Goal: Task Accomplishment & Management: Manage account settings

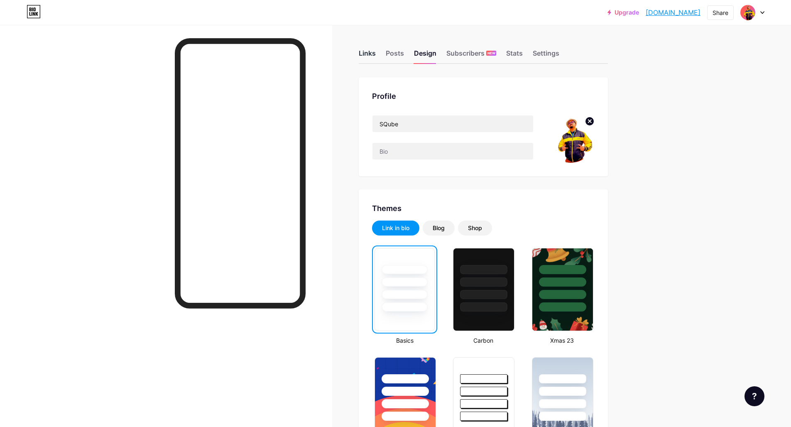
click at [368, 55] on div "Links" at bounding box center [367, 55] width 17 height 15
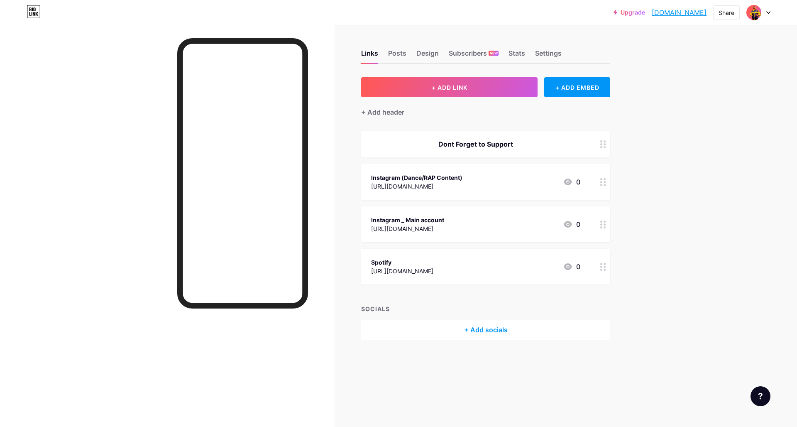
click at [603, 184] on icon at bounding box center [604, 182] width 6 height 8
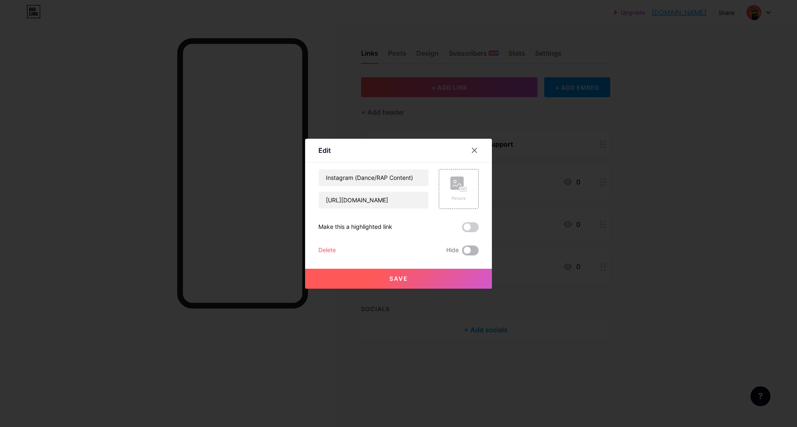
click at [475, 250] on span at bounding box center [470, 250] width 17 height 10
click at [462, 253] on input "checkbox" at bounding box center [462, 253] width 0 height 0
click at [390, 278] on span "Save" at bounding box center [399, 278] width 19 height 7
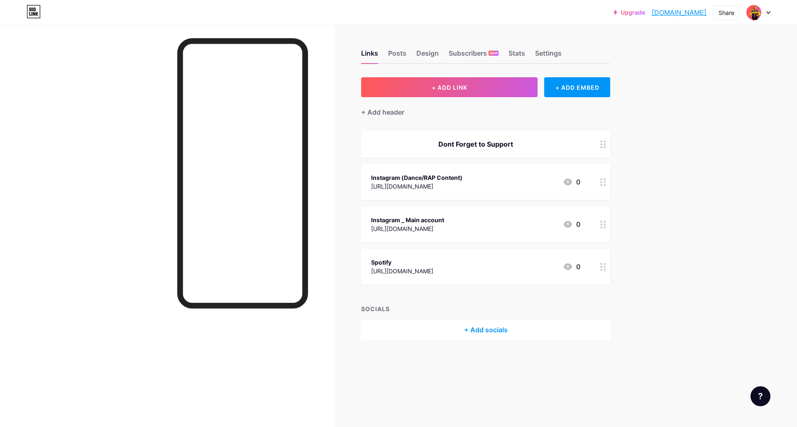
click at [603, 265] on icon at bounding box center [604, 267] width 6 height 8
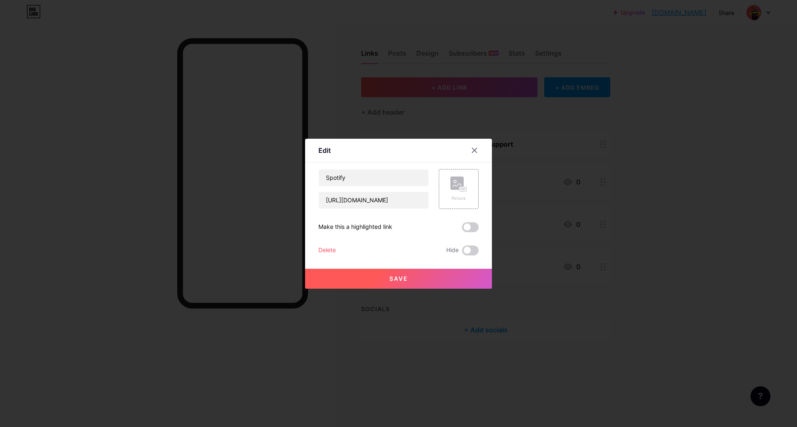
click at [672, 261] on div at bounding box center [398, 213] width 797 height 427
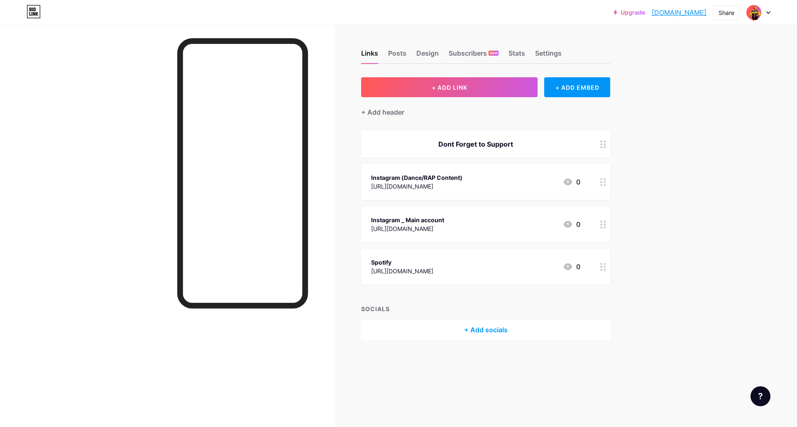
click at [498, 329] on div "+ Add socials" at bounding box center [485, 330] width 249 height 20
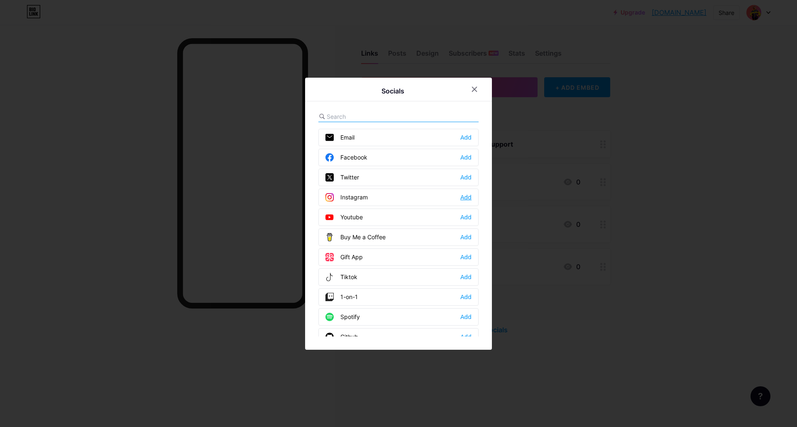
click at [462, 196] on div "Add" at bounding box center [466, 197] width 11 height 8
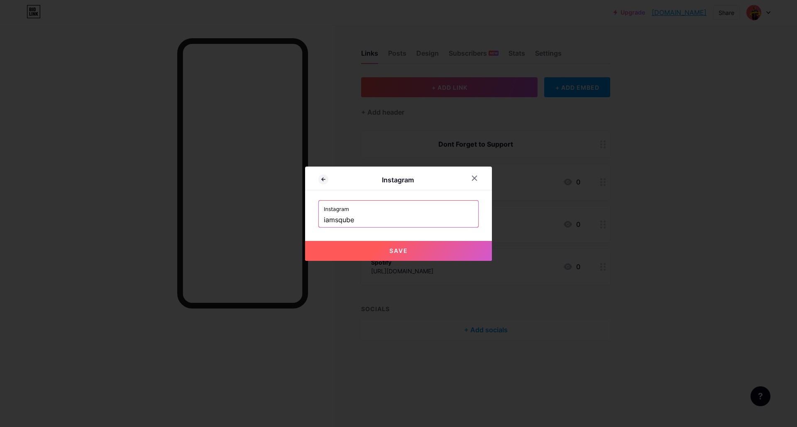
click at [370, 253] on button "Save" at bounding box center [398, 251] width 187 height 20
type input "[URL][DOMAIN_NAME]"
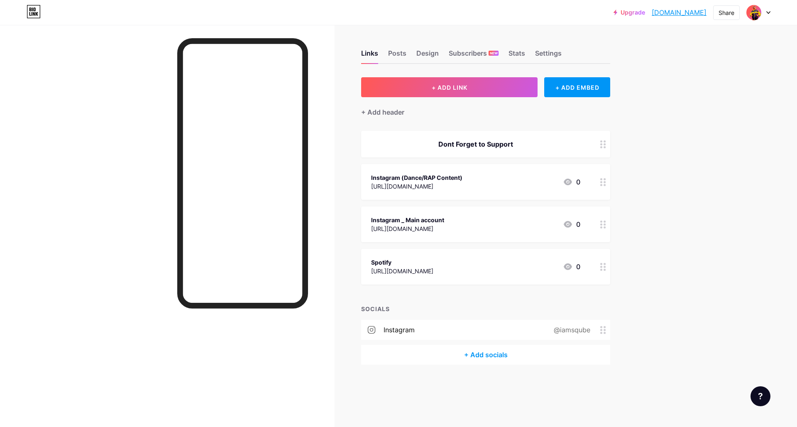
click at [503, 351] on div "+ Add socials" at bounding box center [485, 355] width 249 height 20
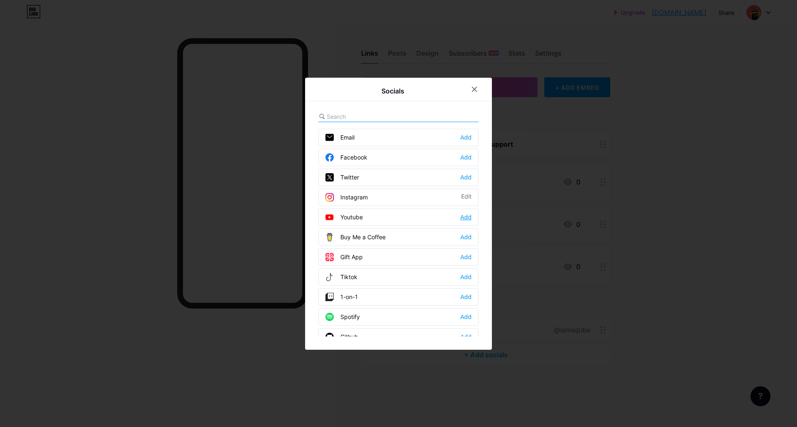
click at [463, 217] on div "Add" at bounding box center [466, 217] width 11 height 8
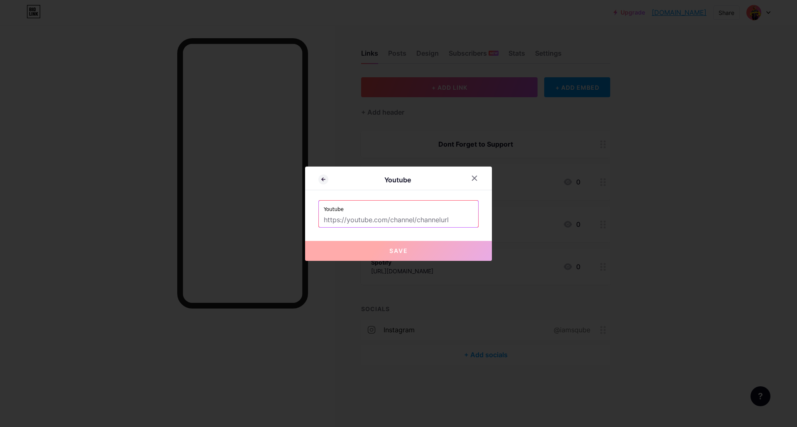
click at [422, 217] on input "text" at bounding box center [399, 220] width 150 height 14
drag, startPoint x: 445, startPoint y: 221, endPoint x: 338, endPoint y: 218, distance: 107.2
click at [338, 218] on input "text" at bounding box center [399, 220] width 150 height 14
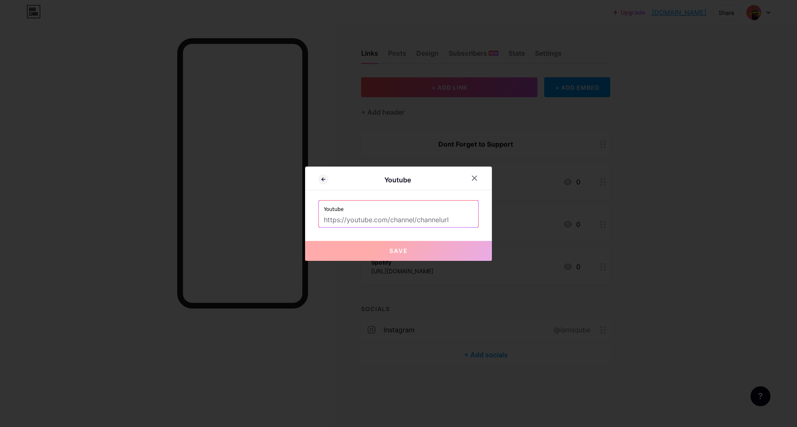
click at [338, 218] on input "text" at bounding box center [399, 220] width 150 height 14
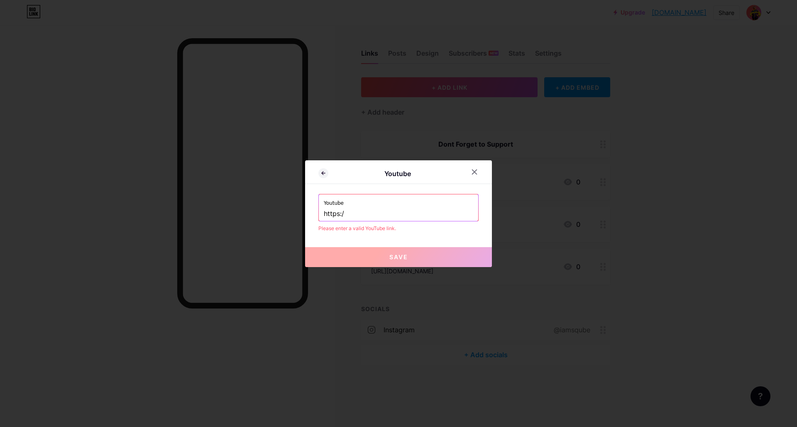
type input "https://"
drag, startPoint x: 344, startPoint y: 214, endPoint x: 316, endPoint y: 217, distance: 28.4
click at [319, 217] on div "Youtube https://" at bounding box center [398, 207] width 159 height 27
paste input "https://"
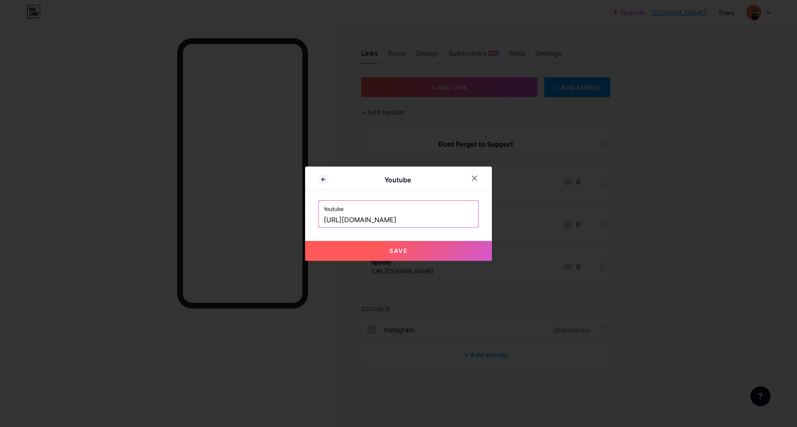
type input "[URL][DOMAIN_NAME]"
click at [379, 253] on button "Save" at bounding box center [398, 251] width 187 height 20
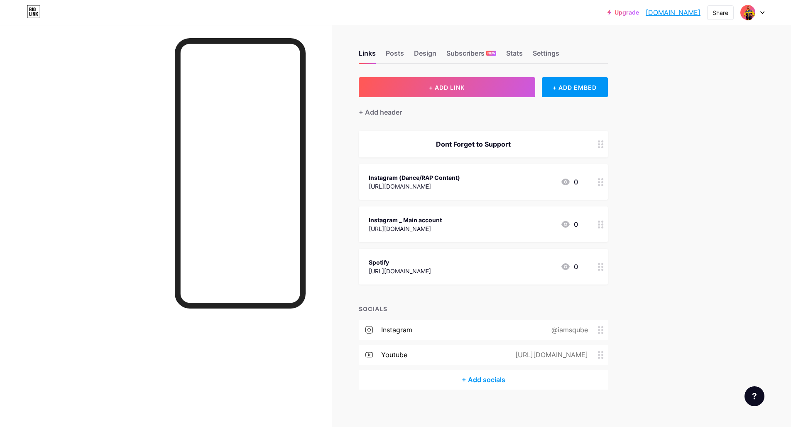
click at [604, 183] on icon at bounding box center [601, 182] width 6 height 8
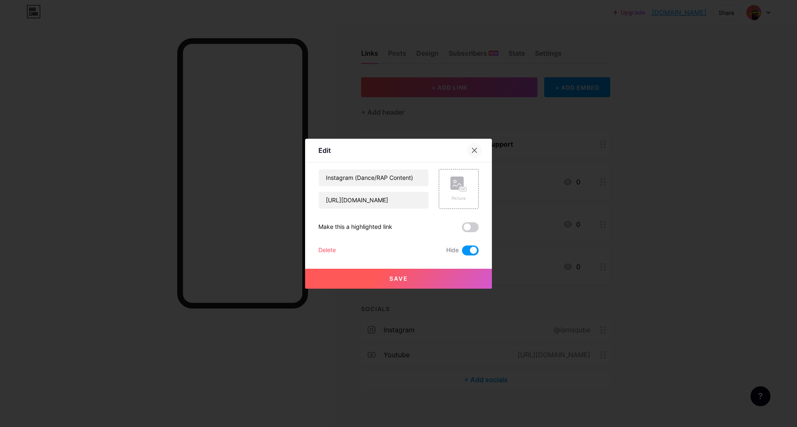
click at [473, 151] on icon at bounding box center [475, 150] width 5 height 5
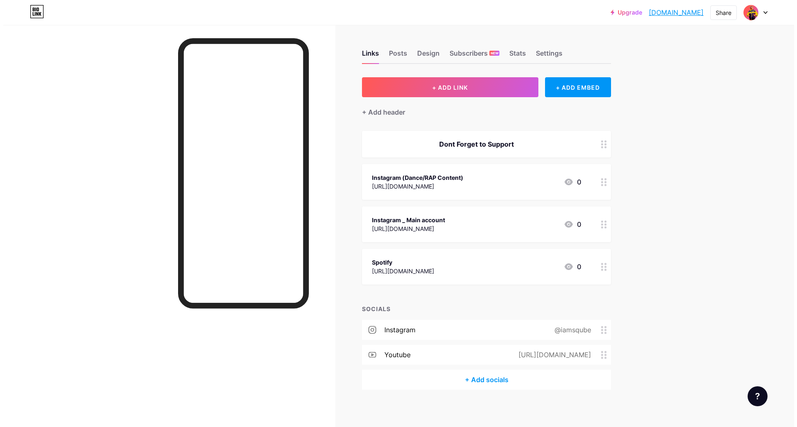
scroll to position [4, 0]
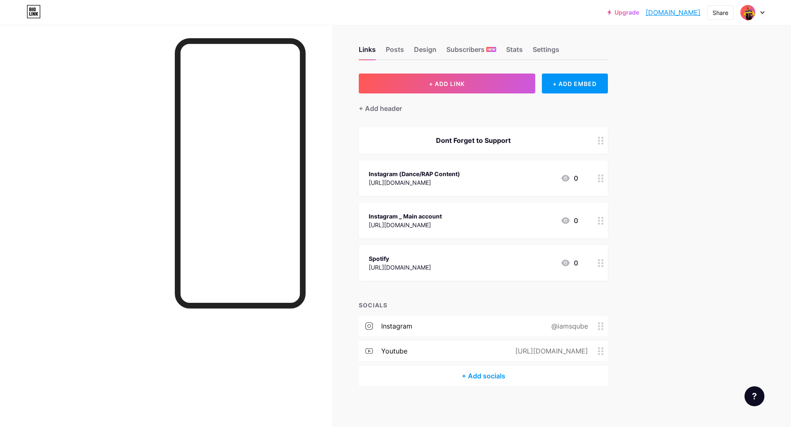
click at [489, 374] on div "+ Add socials" at bounding box center [483, 376] width 249 height 20
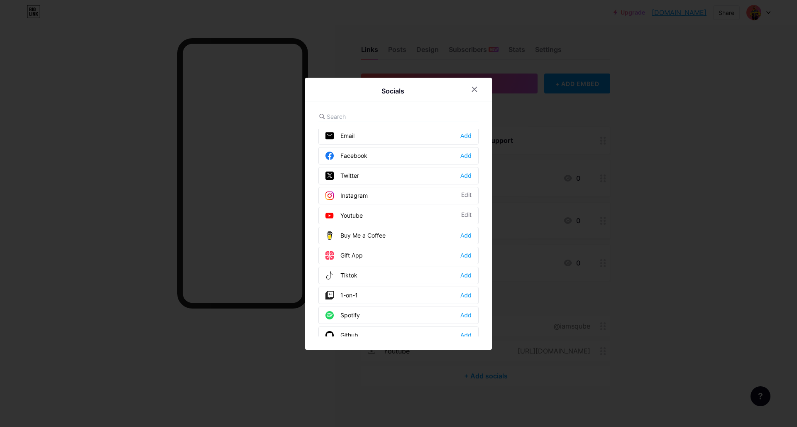
scroll to position [3, 0]
click at [463, 314] on div "Add" at bounding box center [466, 313] width 11 height 8
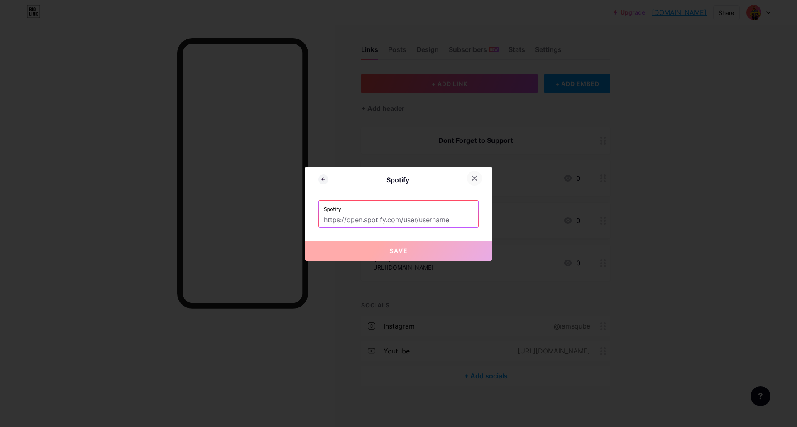
click at [471, 178] on icon at bounding box center [474, 178] width 7 height 7
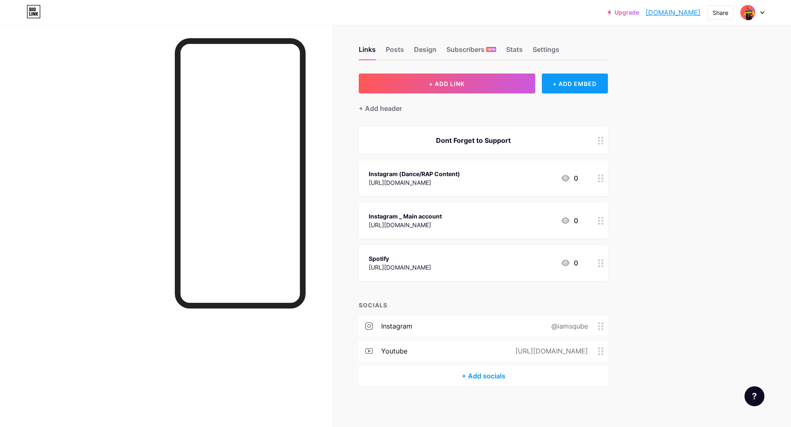
click at [592, 85] on div "+ ADD EMBED" at bounding box center [575, 84] width 66 height 20
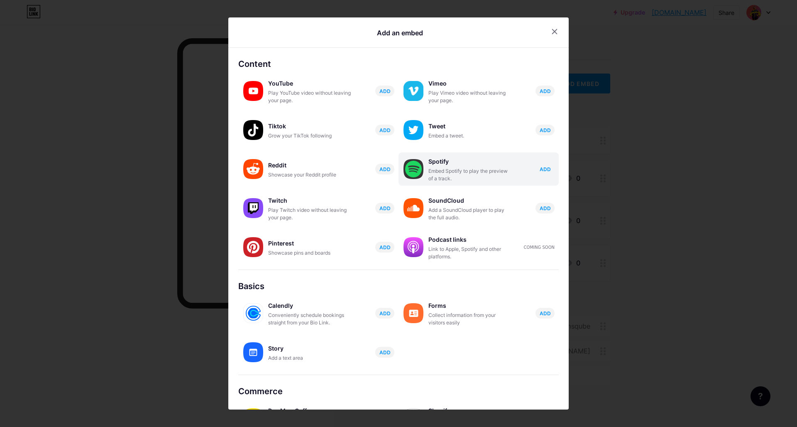
click at [547, 169] on button "ADD" at bounding box center [545, 169] width 19 height 11
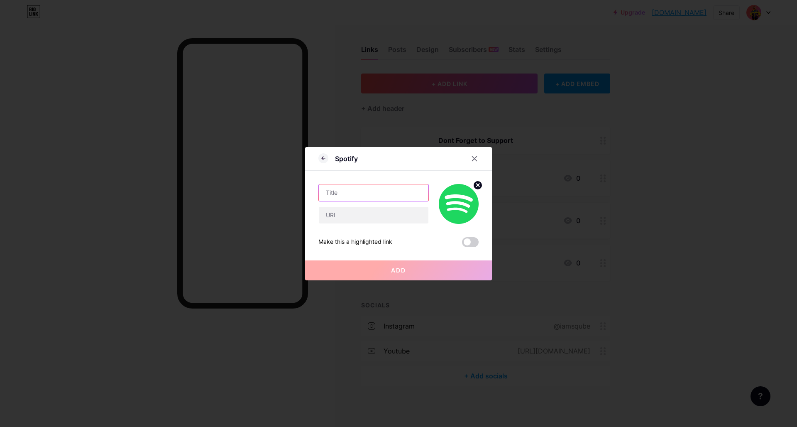
click at [368, 194] on input "text" at bounding box center [374, 192] width 110 height 17
type input "SQube"
click at [357, 216] on input "text" at bounding box center [374, 215] width 110 height 17
paste input "<iframe data-testid="embed-iframe" style="border-radius:12px" src="[URL][DOMAIN…"
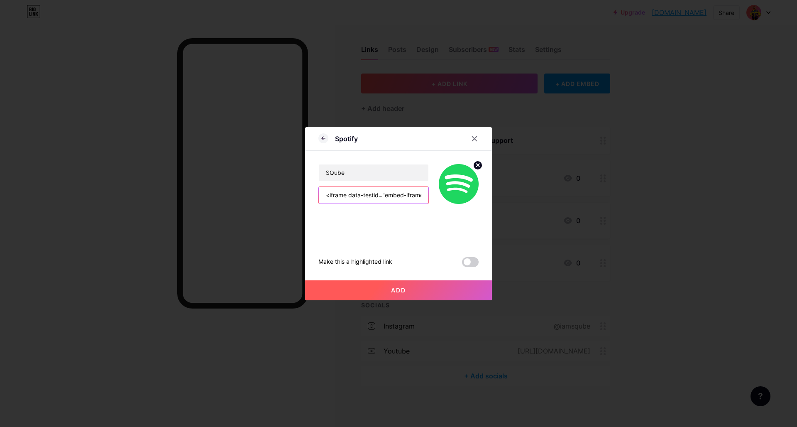
scroll to position [0, 0]
type input "<iframe data-testid="embed-iframe" style="border-radius:12px" src="[URL][DOMAIN…"
click at [395, 296] on button "Add" at bounding box center [398, 290] width 187 height 20
click at [472, 136] on icon at bounding box center [474, 138] width 7 height 7
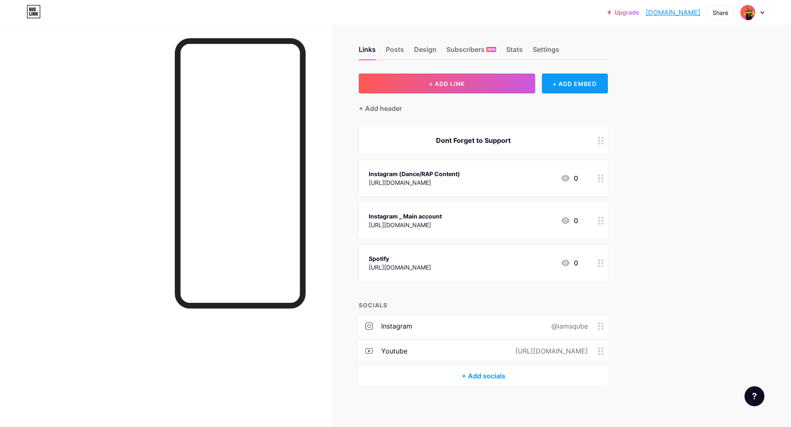
click at [579, 82] on div "+ ADD EMBED" at bounding box center [575, 84] width 66 height 20
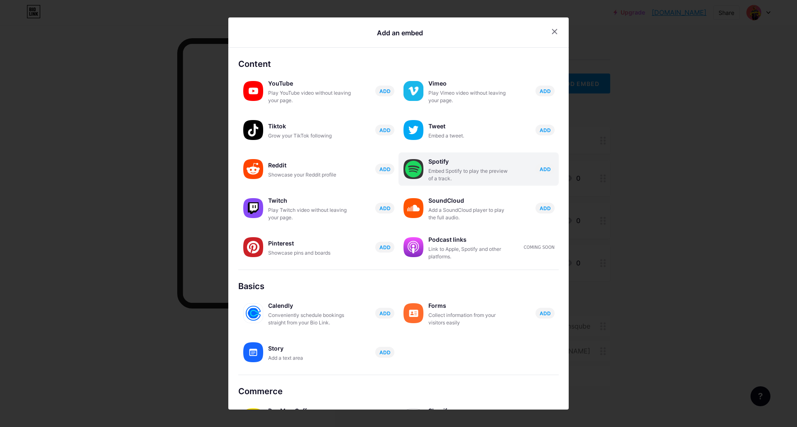
click at [456, 170] on div "Embed Spotify to play the preview of a track." at bounding box center [470, 174] width 83 height 15
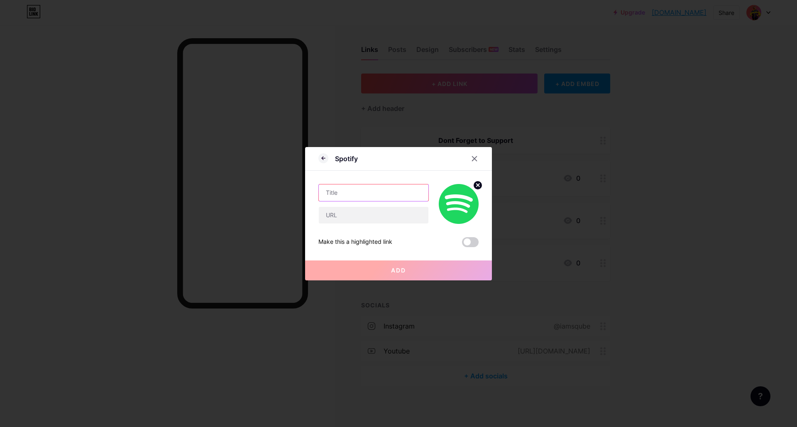
click at [353, 195] on input "text" at bounding box center [374, 192] width 110 height 17
type input "SQube on Spotify"
click at [345, 219] on input "text" at bounding box center [374, 215] width 110 height 17
paste input "[URL][DOMAIN_NAME]"
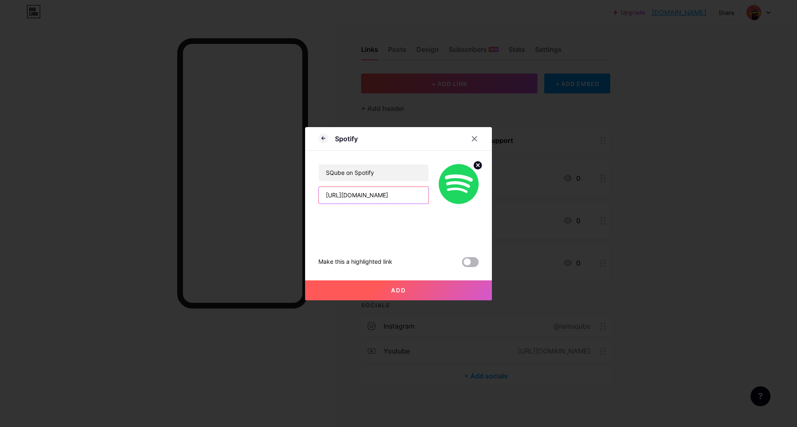
type input "[URL][DOMAIN_NAME]"
click at [471, 261] on span at bounding box center [470, 262] width 17 height 10
click at [462, 264] on input "checkbox" at bounding box center [462, 264] width 0 height 0
click at [382, 290] on button "Add" at bounding box center [398, 290] width 187 height 20
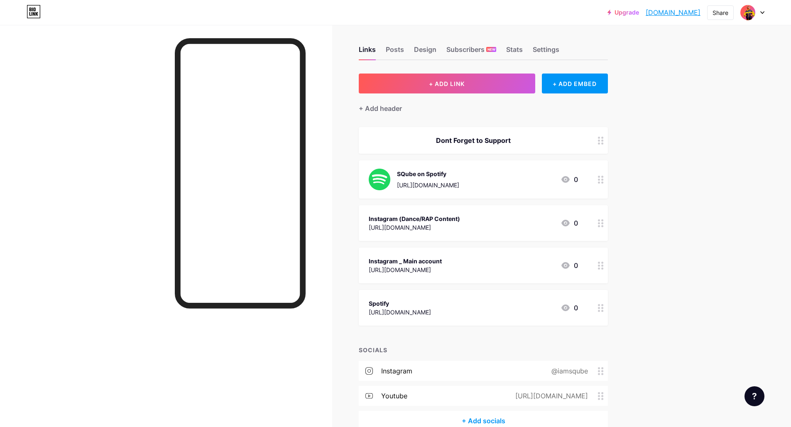
click at [601, 309] on icon at bounding box center [601, 308] width 6 height 8
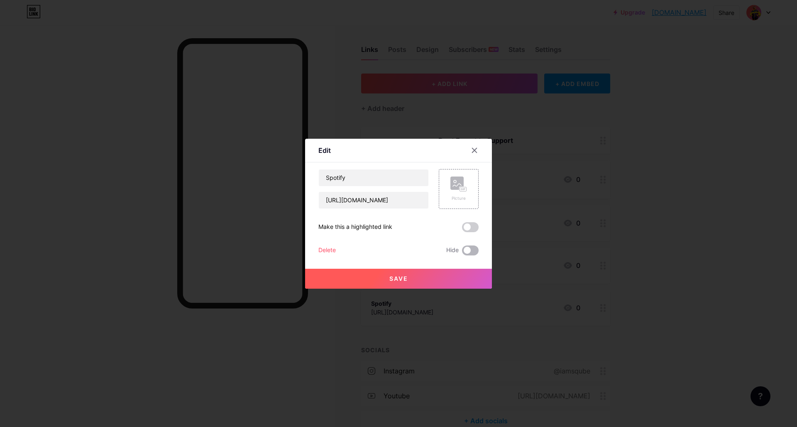
click at [468, 249] on span at bounding box center [470, 250] width 17 height 10
click at [462, 253] on input "checkbox" at bounding box center [462, 253] width 0 height 0
click at [414, 282] on button "Save" at bounding box center [398, 279] width 187 height 20
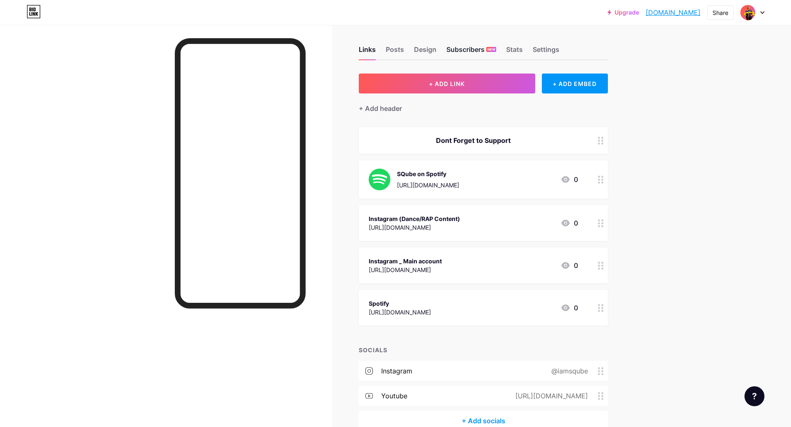
click at [463, 49] on div "Subscribers NEW" at bounding box center [471, 51] width 50 height 15
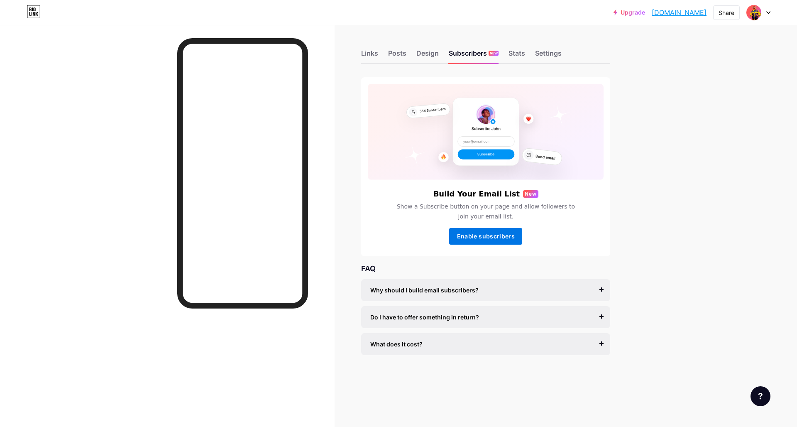
click at [491, 233] on span "Enable subscribers" at bounding box center [486, 236] width 58 height 7
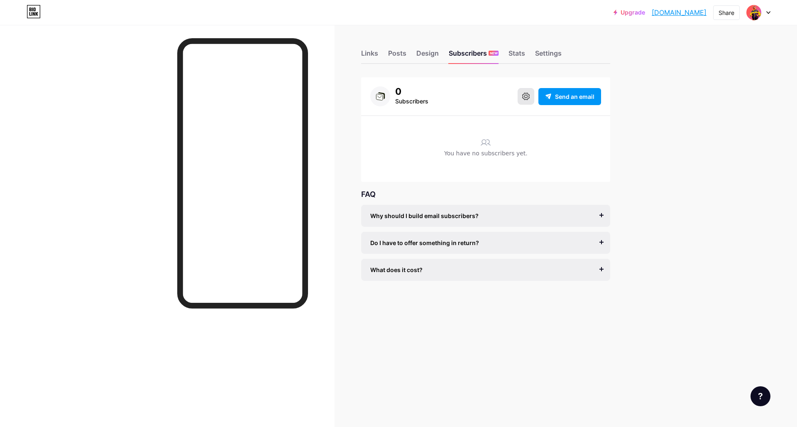
click at [527, 96] on icon at bounding box center [525, 96] width 7 height 7
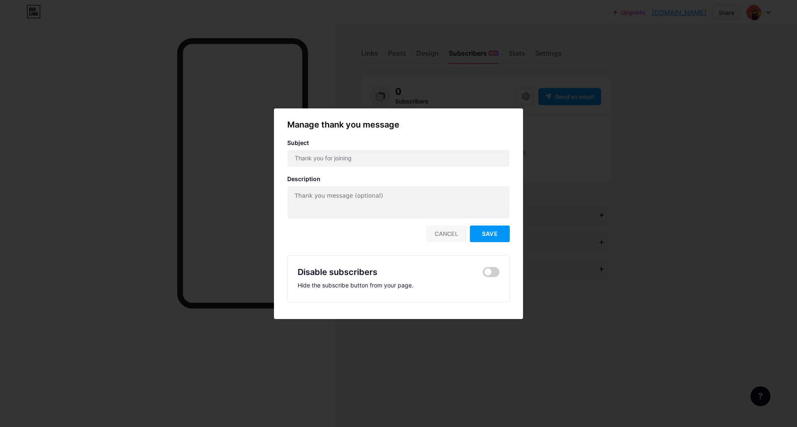
click at [436, 238] on div "Cancel" at bounding box center [447, 234] width 40 height 17
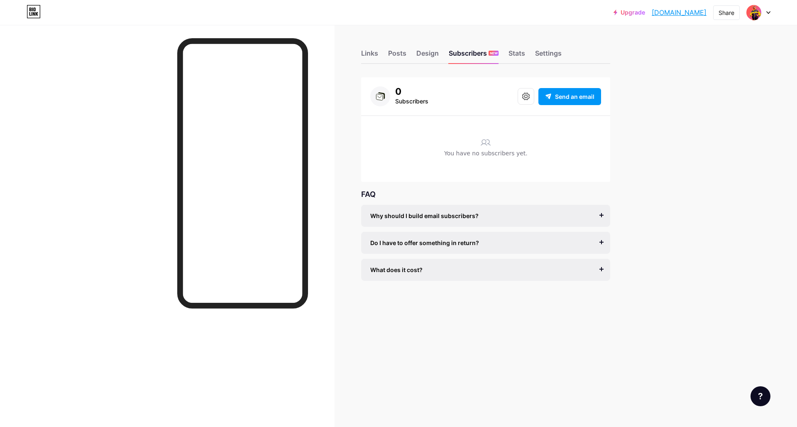
click at [508, 53] on div "Links Posts Design Subscribers NEW Stats Settings" at bounding box center [485, 49] width 249 height 29
click at [514, 53] on div "Stats" at bounding box center [517, 55] width 17 height 15
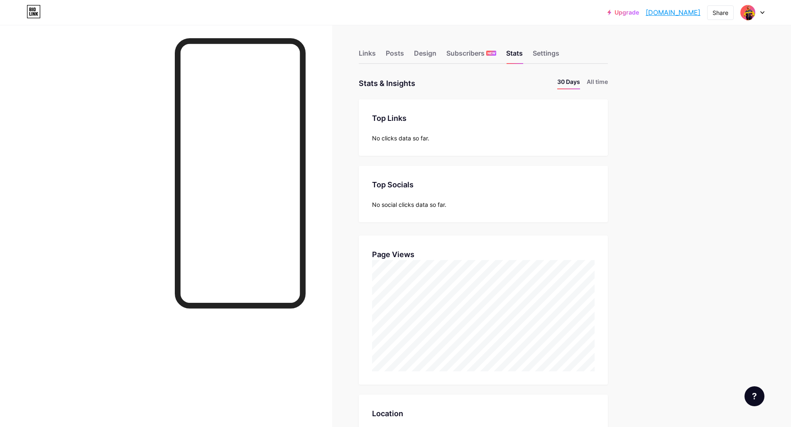
scroll to position [427, 791]
click at [546, 57] on div "Settings" at bounding box center [546, 55] width 27 height 15
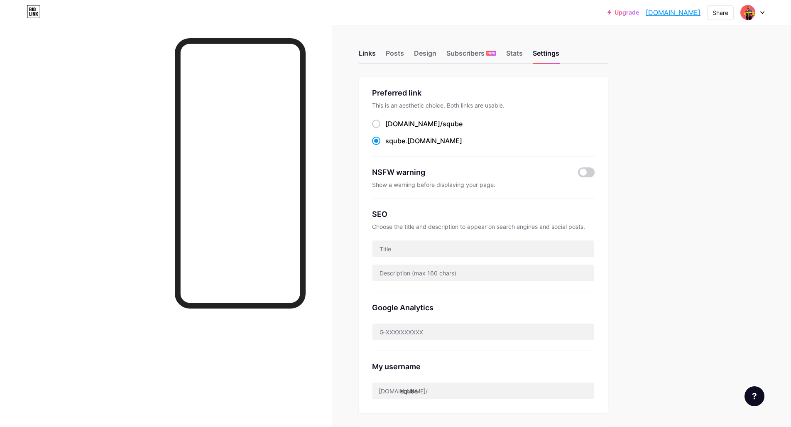
click at [375, 54] on div "Links" at bounding box center [367, 55] width 17 height 15
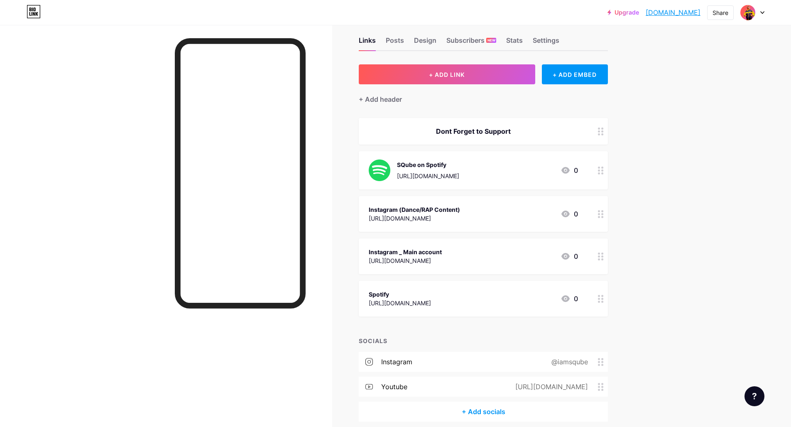
scroll to position [41, 0]
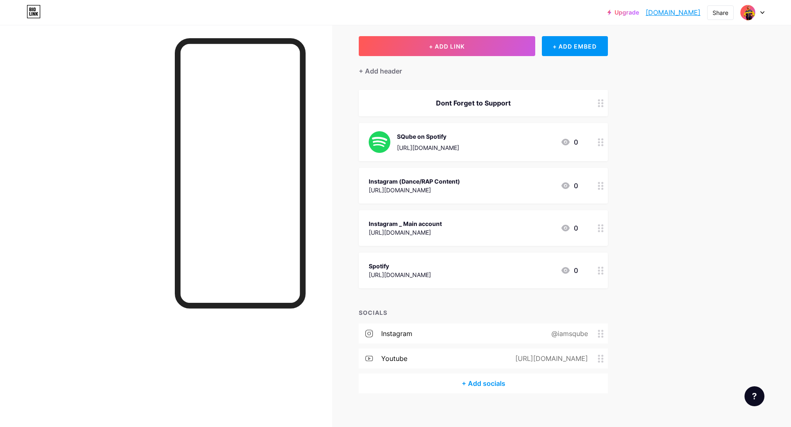
click at [483, 381] on div "+ Add socials" at bounding box center [483, 383] width 249 height 20
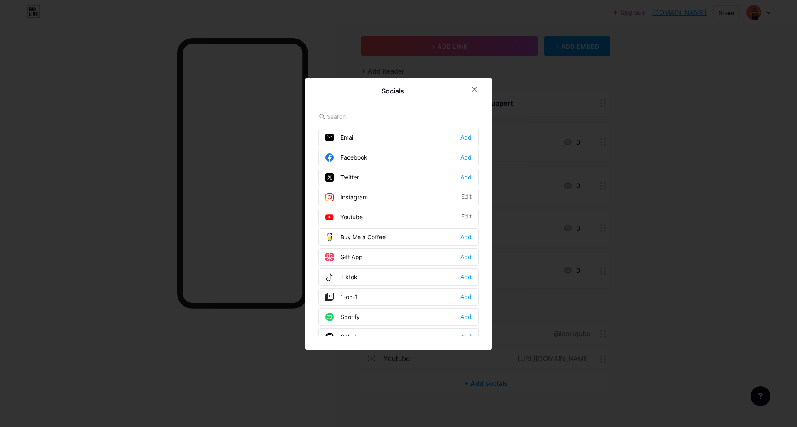
click at [468, 136] on div "Add" at bounding box center [466, 137] width 11 height 8
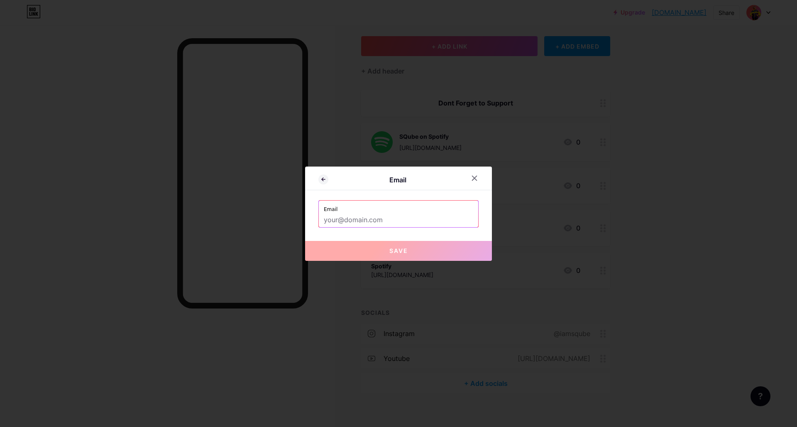
click at [355, 219] on input "text" at bounding box center [399, 220] width 150 height 14
click at [361, 232] on div "Email Email Save" at bounding box center [398, 214] width 187 height 94
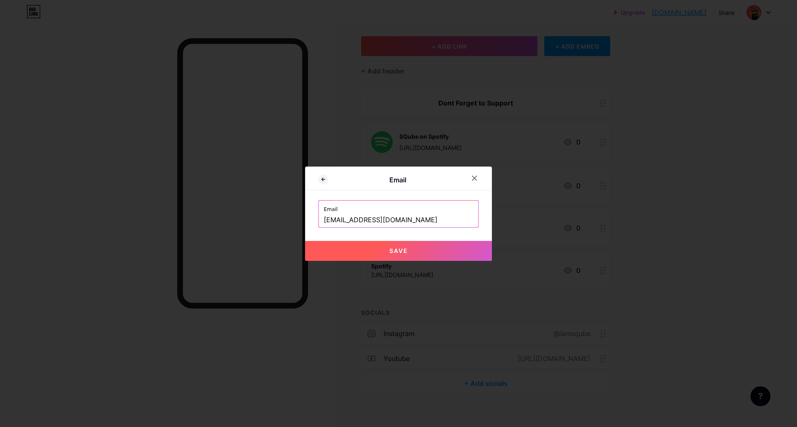
click at [355, 219] on input "[EMAIL_ADDRESS][DOMAIN_NAME]" at bounding box center [399, 220] width 150 height 14
drag, startPoint x: 356, startPoint y: 219, endPoint x: 318, endPoint y: 221, distance: 38.3
click at [319, 221] on div "Email [EMAIL_ADDRESS][DOMAIN_NAME]" at bounding box center [398, 214] width 159 height 27
click at [390, 255] on button "Save" at bounding box center [398, 251] width 187 height 20
type input "mailto:[EMAIL_ADDRESS][DOMAIN_NAME]"
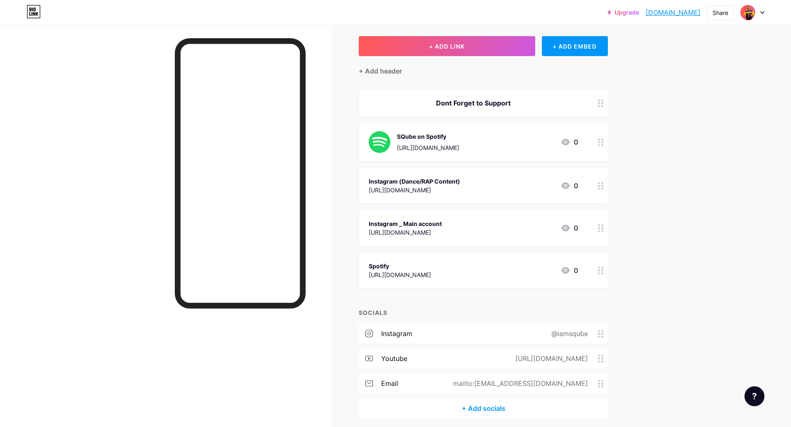
scroll to position [74, 0]
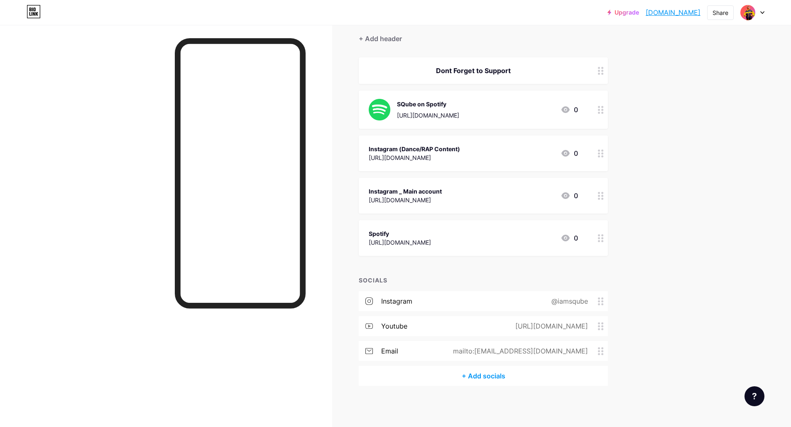
click at [480, 377] on div "+ Add socials" at bounding box center [483, 376] width 249 height 20
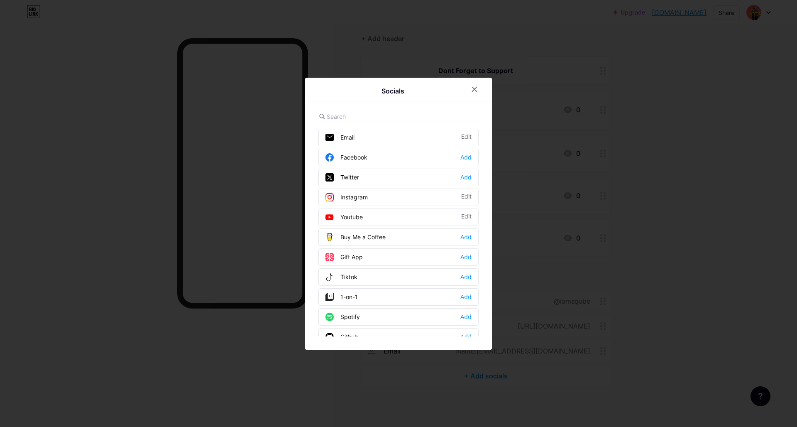
click at [358, 176] on div "Twitter Add" at bounding box center [399, 177] width 160 height 17
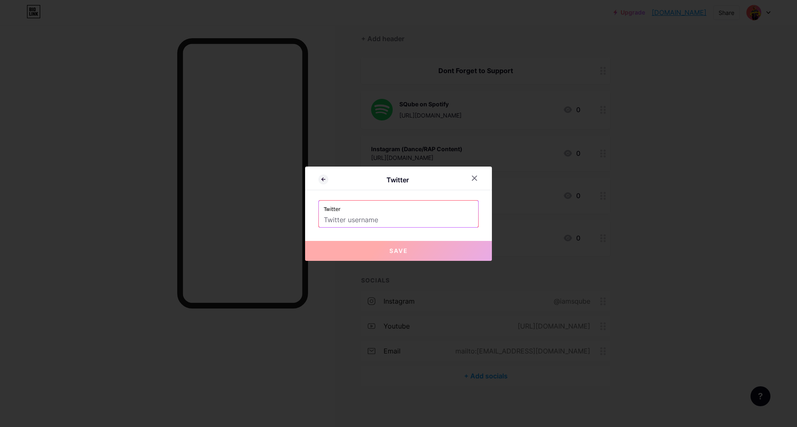
paste input "@SQube_Official"
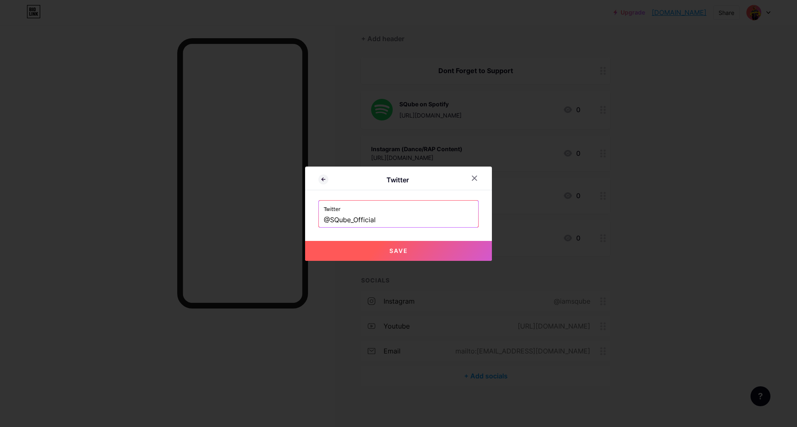
click at [400, 247] on button "Save" at bounding box center [398, 251] width 187 height 20
type input "[URL][DOMAIN_NAME]"
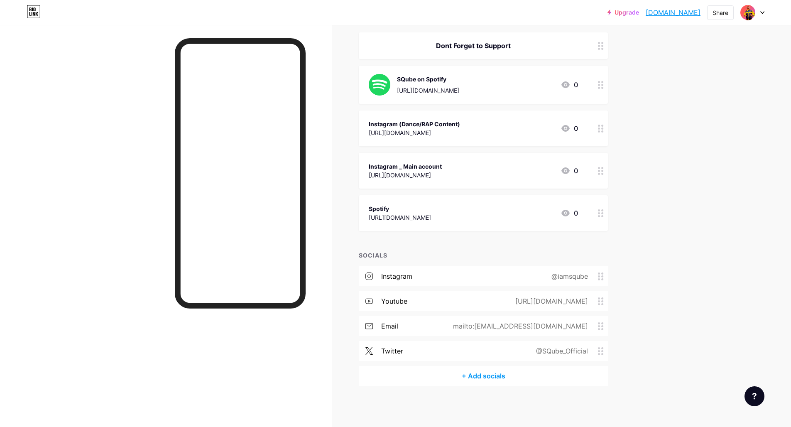
scroll to position [0, 0]
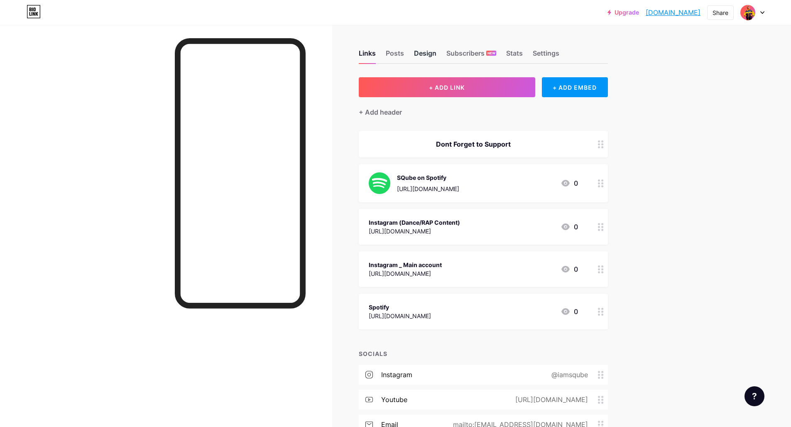
click at [426, 54] on div "Design" at bounding box center [425, 55] width 22 height 15
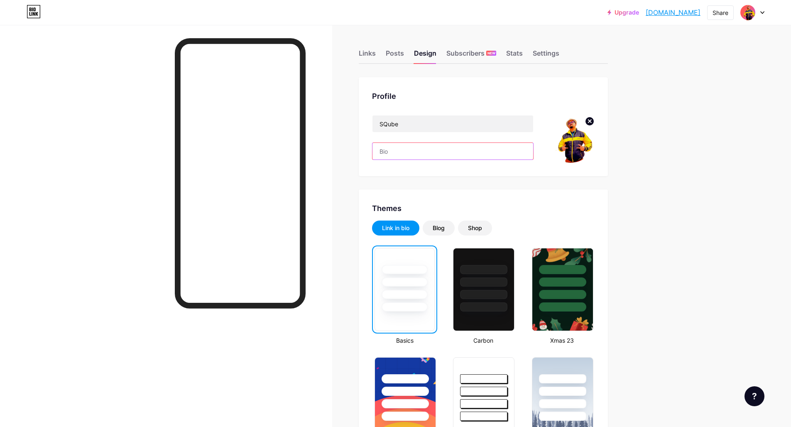
click at [439, 157] on input "text" at bounding box center [453, 151] width 161 height 17
paste input "📌 Your next favorite artist — guaranteed. #NewMusicAlert #HipHop"
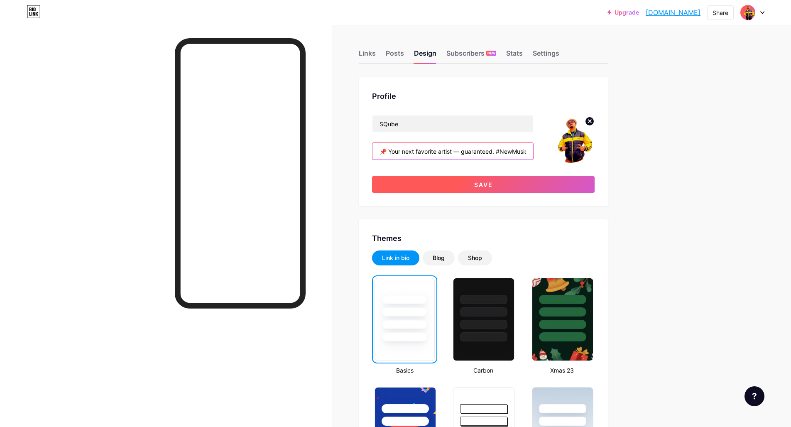
type input "📌 Your next favorite artist — guaranteed. #NewMusicAlert #HipHop"
click at [469, 183] on button "Save" at bounding box center [483, 184] width 223 height 17
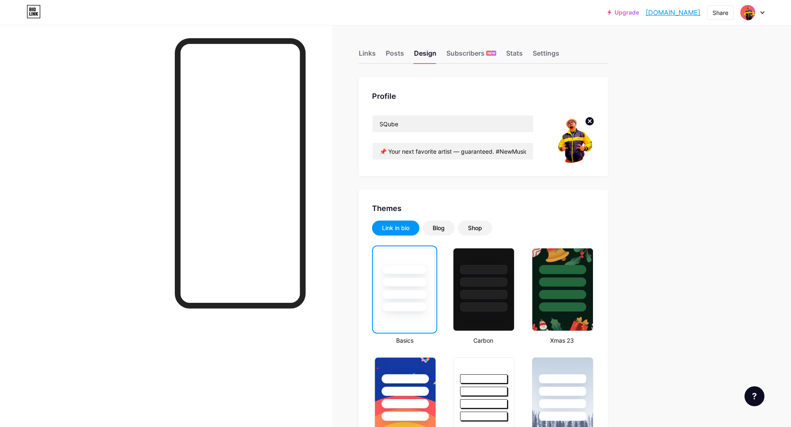
scroll to position [27, 0]
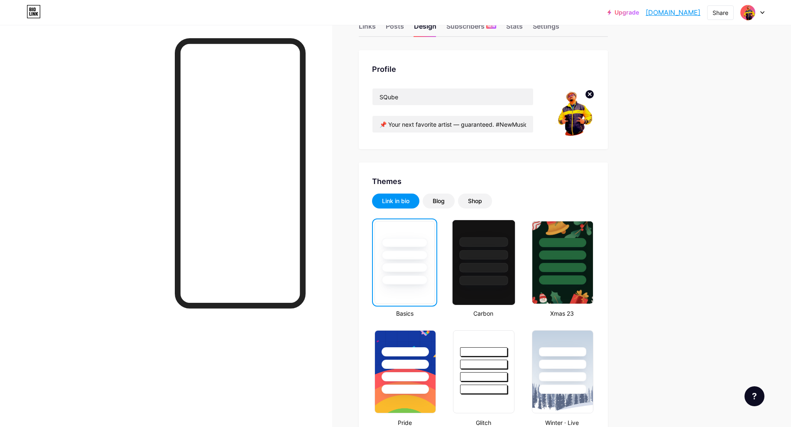
click at [490, 271] on div at bounding box center [484, 268] width 49 height 10
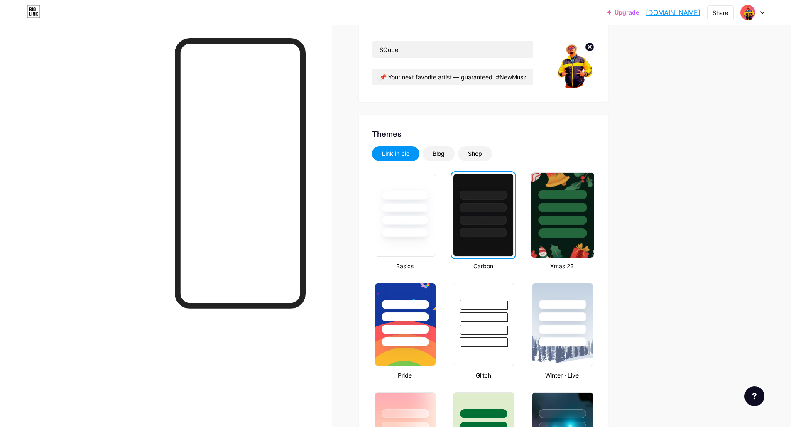
scroll to position [181, 0]
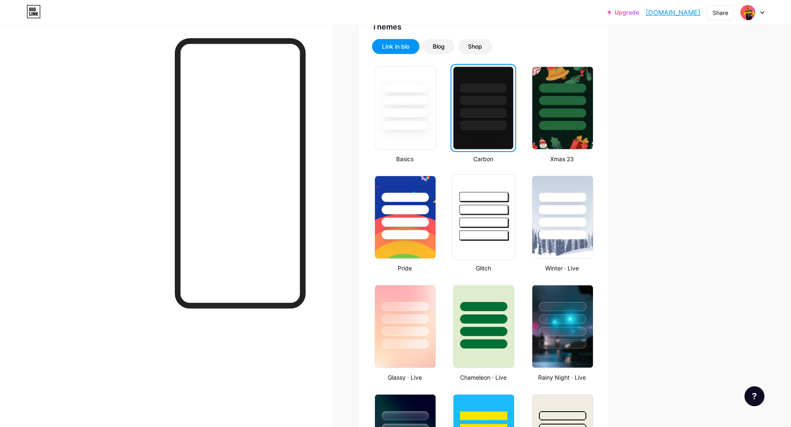
click at [461, 237] on div at bounding box center [484, 207] width 62 height 65
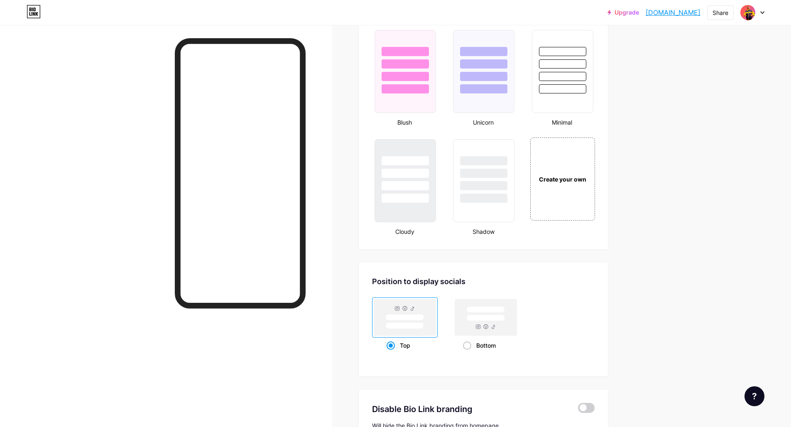
scroll to position [822, 0]
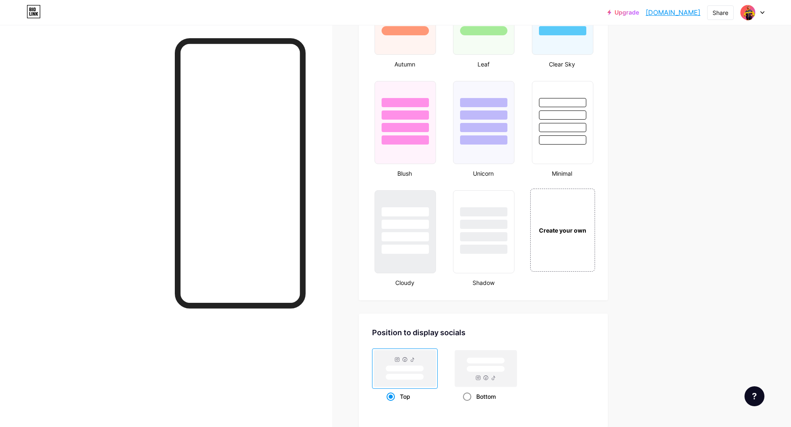
click at [485, 396] on div "Bottom" at bounding box center [486, 396] width 46 height 15
click at [468, 404] on input "Bottom" at bounding box center [465, 406] width 5 height 5
radio input "true"
click at [580, 237] on div "Create your own" at bounding box center [562, 230] width 67 height 86
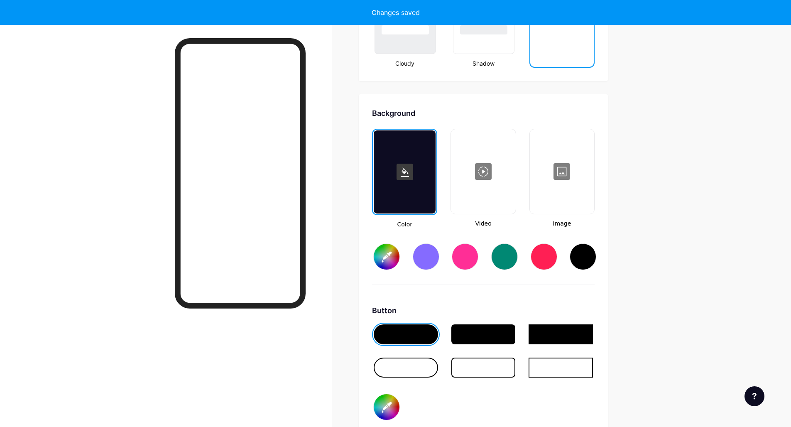
scroll to position [1103, 0]
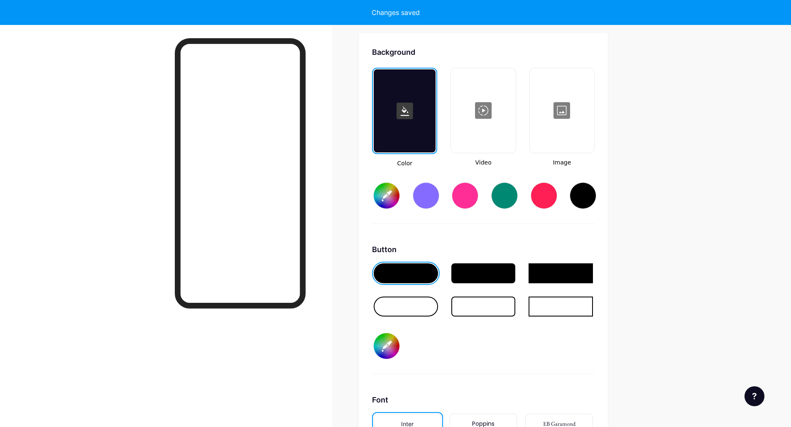
type input "#ffffff"
type input "#000000"
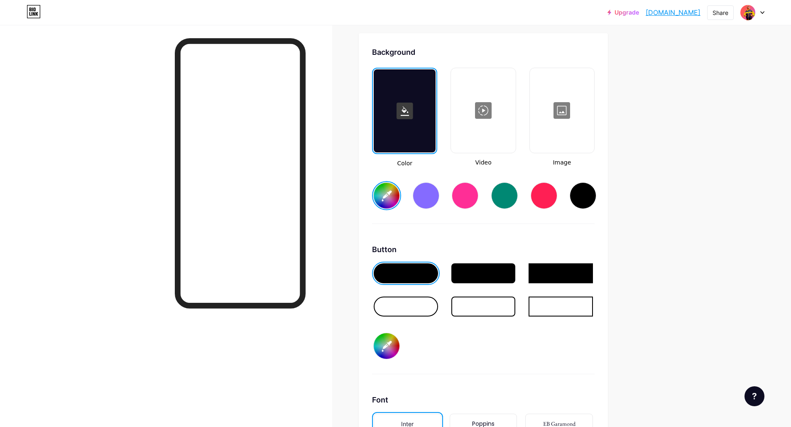
click at [439, 196] on div at bounding box center [426, 195] width 27 height 27
click at [403, 273] on div at bounding box center [406, 273] width 64 height 20
click at [389, 343] on input "#000000" at bounding box center [387, 346] width 26 height 26
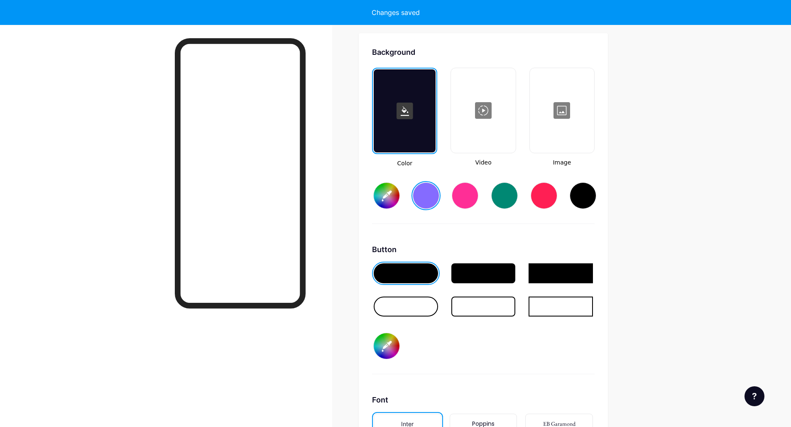
type input "#856bff"
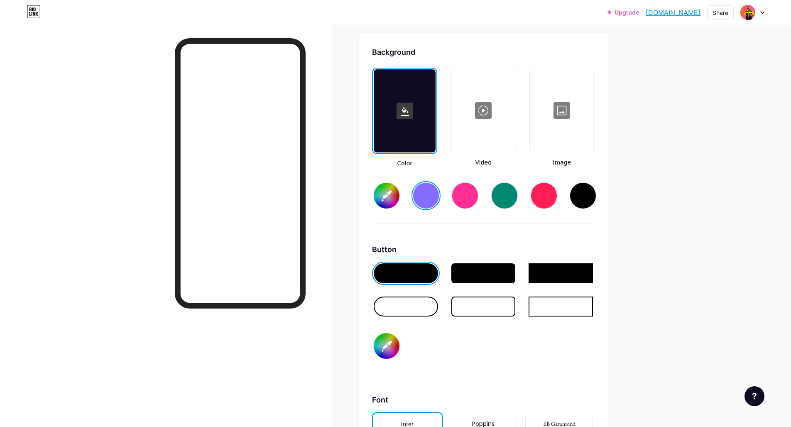
type input "#e392fe"
click at [399, 273] on div at bounding box center [406, 273] width 64 height 20
click at [466, 203] on div at bounding box center [465, 195] width 27 height 27
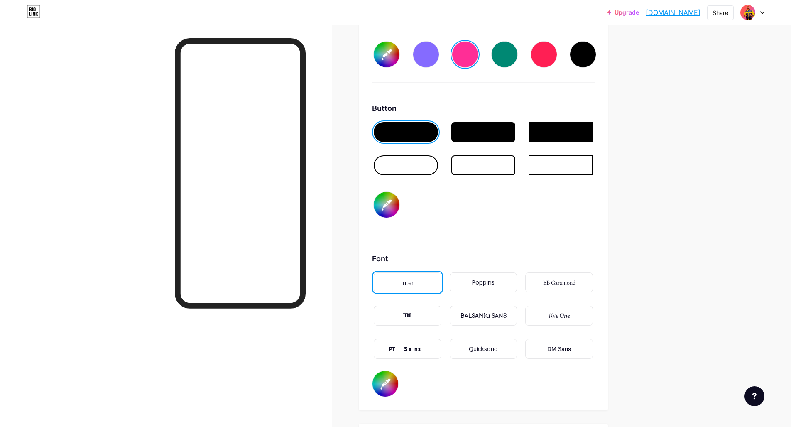
click at [486, 316] on div "BALSAMIQ SANS" at bounding box center [484, 315] width 46 height 9
click at [428, 58] on div at bounding box center [426, 54] width 27 height 27
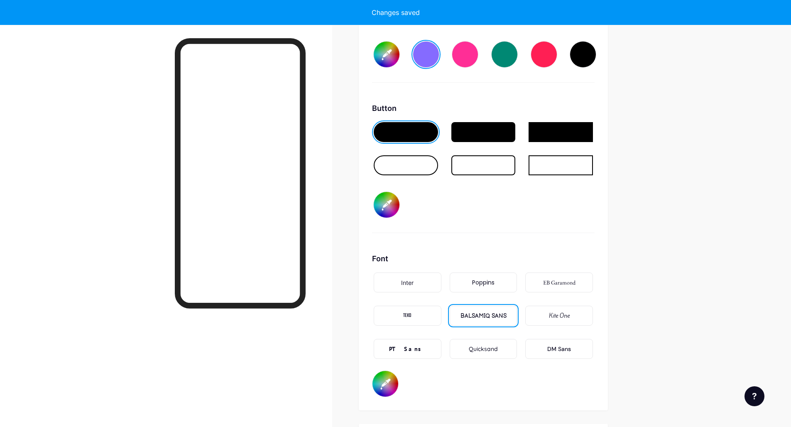
click at [385, 206] on input "#e392fe" at bounding box center [387, 205] width 26 height 26
type input "#856bff"
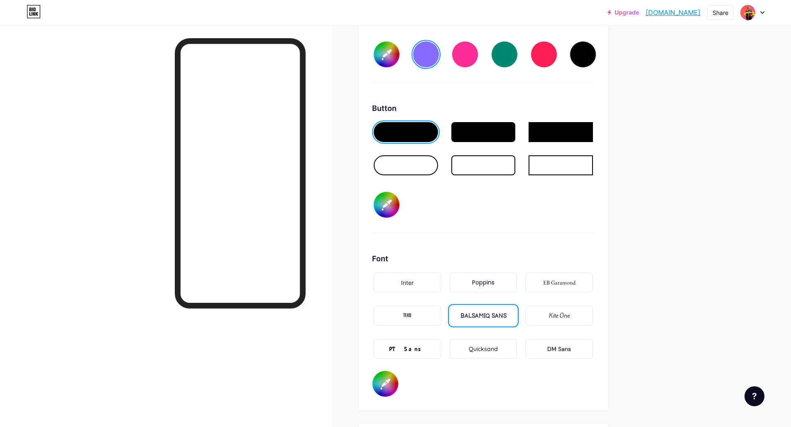
click at [487, 206] on div "Button #e392fe" at bounding box center [483, 168] width 223 height 130
click at [394, 207] on input "#e392fe" at bounding box center [387, 205] width 26 height 26
type input "#fffc41"
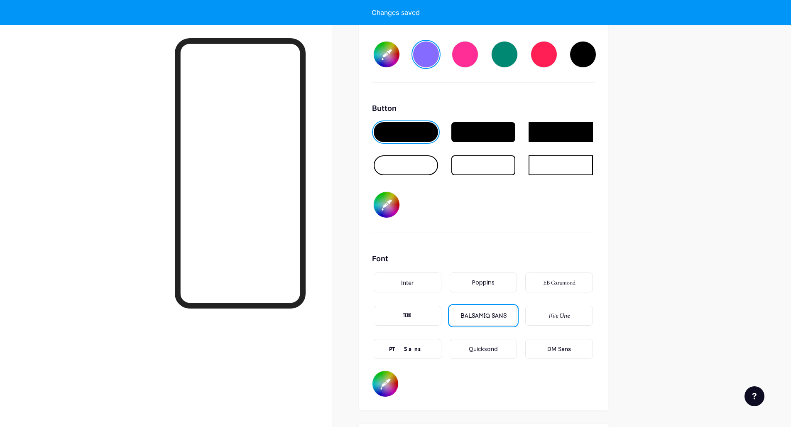
click at [379, 204] on input "#fffc41" at bounding box center [387, 205] width 26 height 26
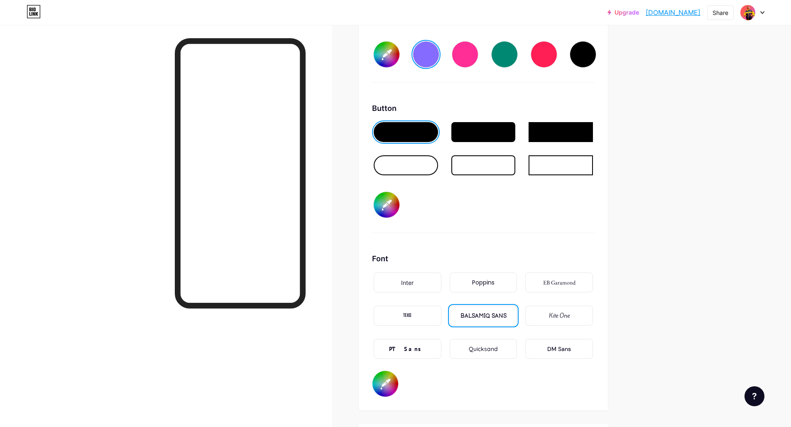
click at [493, 207] on div "Button #fffc41" at bounding box center [483, 168] width 223 height 130
click at [387, 56] on input "#856bff" at bounding box center [387, 55] width 26 height 26
click at [424, 83] on div "Background Color Video Image #008cb4 Button #fffc41 Font Inter Poppins EB Garam…" at bounding box center [483, 151] width 223 height 492
click at [395, 50] on input "#008cb4" at bounding box center [387, 55] width 26 height 26
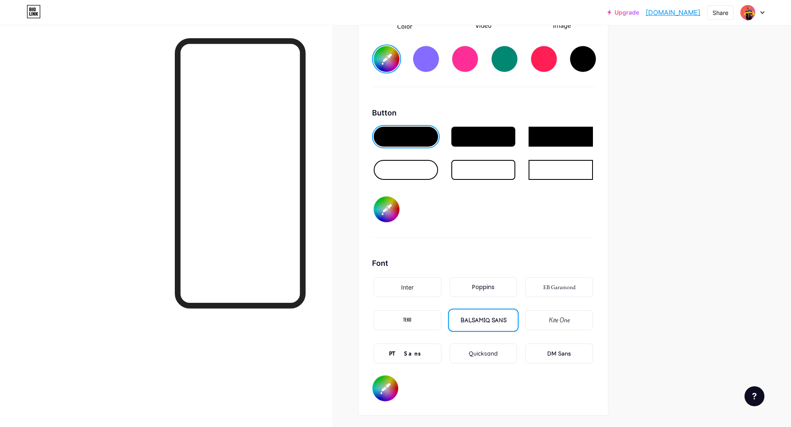
scroll to position [1109, 0]
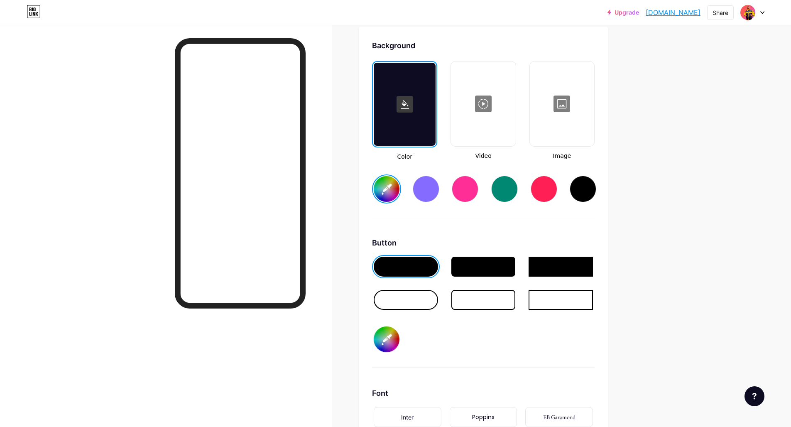
click at [591, 197] on div at bounding box center [583, 189] width 27 height 27
type input "#000000"
click at [389, 336] on input "#fffc41" at bounding box center [387, 339] width 26 height 26
type input "#ff8647"
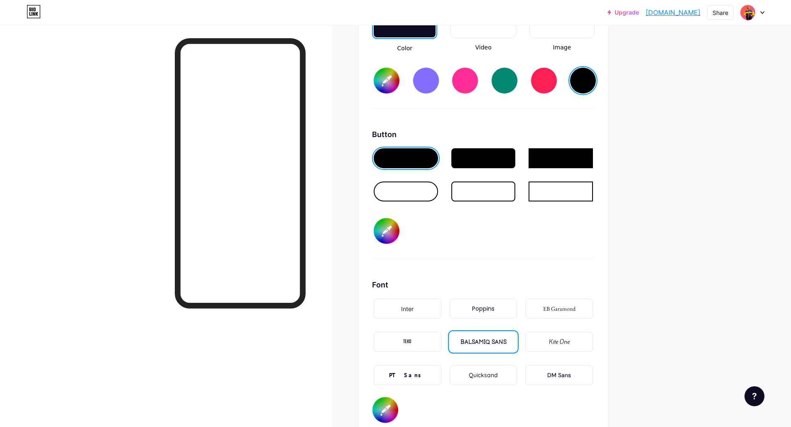
scroll to position [1103, 0]
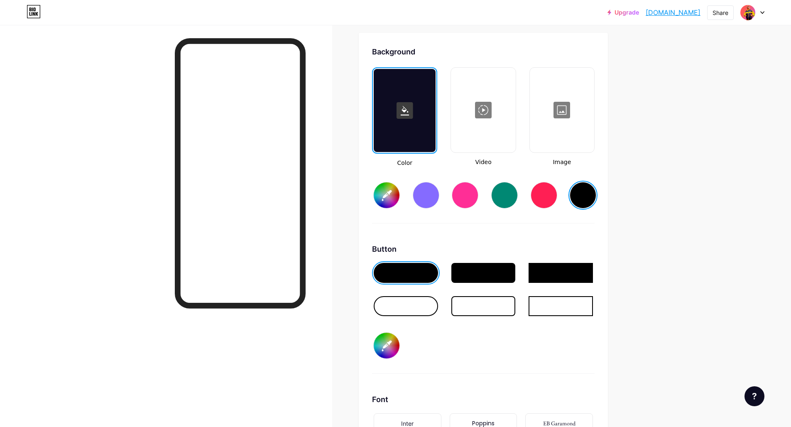
click at [426, 308] on div at bounding box center [406, 306] width 64 height 20
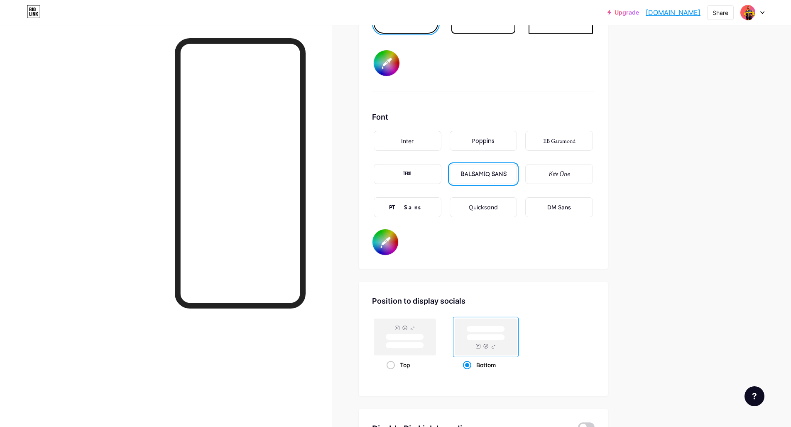
scroll to position [1515, 0]
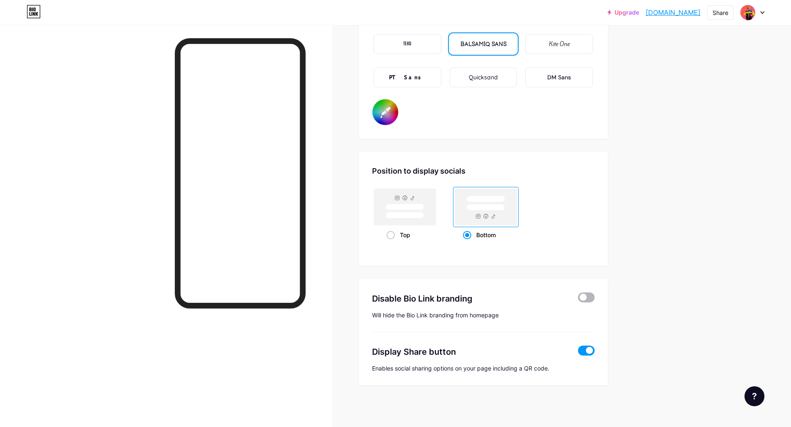
click at [592, 296] on span at bounding box center [586, 297] width 17 height 10
click at [578, 299] on input "checkbox" at bounding box center [578, 299] width 0 height 0
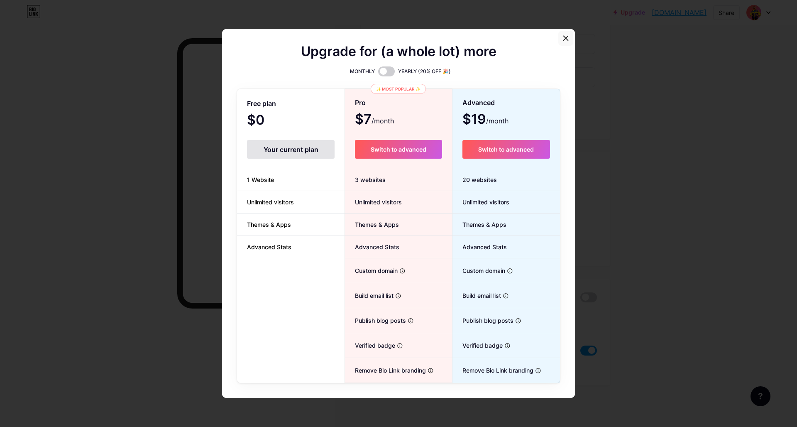
click at [562, 42] on div at bounding box center [566, 38] width 15 height 15
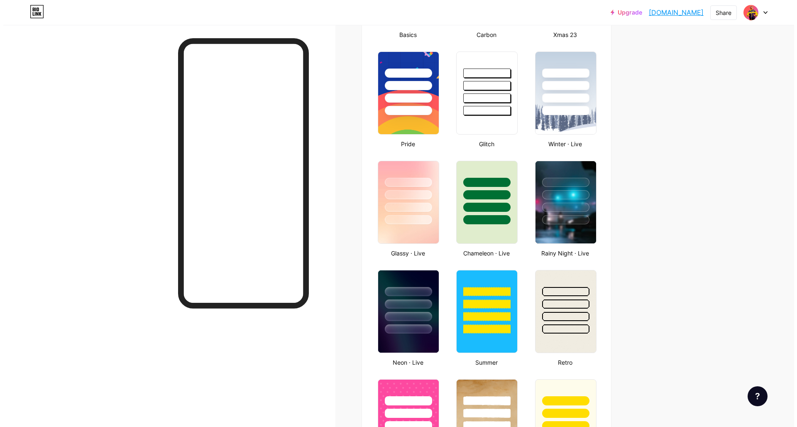
scroll to position [0, 0]
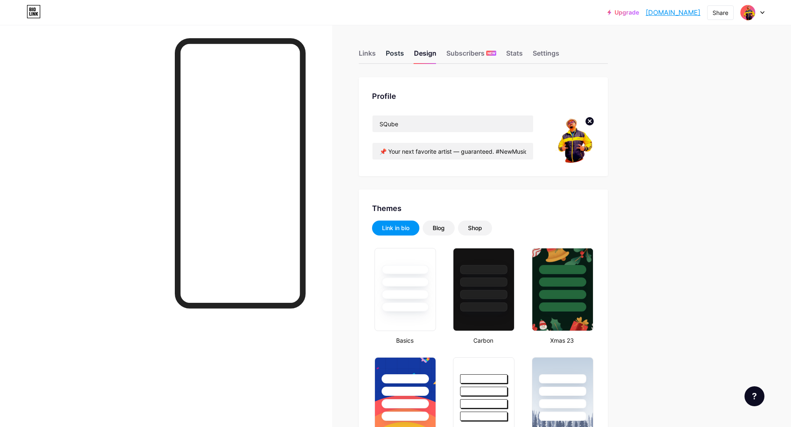
click at [400, 57] on div "Posts" at bounding box center [395, 55] width 18 height 15
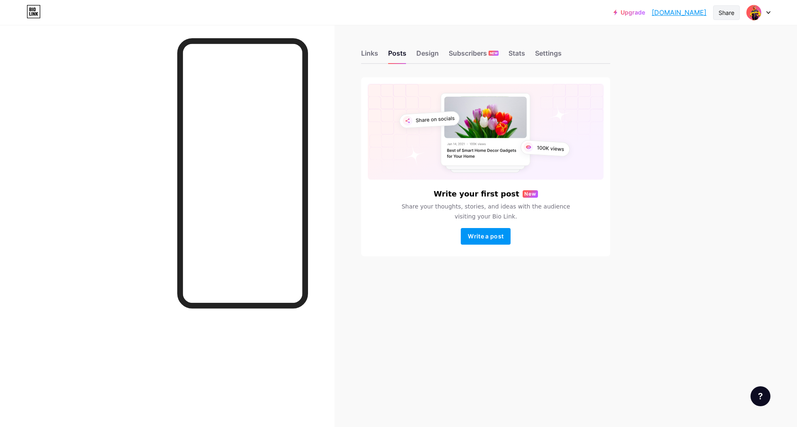
click at [730, 13] on div "Share" at bounding box center [727, 12] width 16 height 9
click at [675, 39] on div "Copy link" at bounding box center [678, 43] width 124 height 20
click at [690, 83] on div "Add to my socials" at bounding box center [671, 83] width 57 height 10
click at [685, 226] on div "Upgrade [DOMAIN_NAME] [DOMAIN_NAME] Share Add [DOMAIN_NAME] to TikTok Instagram…" at bounding box center [398, 213] width 797 height 427
click at [714, 226] on div "Upgrade [DOMAIN_NAME] [DOMAIN_NAME] Share Switch accounts SQube [DOMAIN_NAME]/s…" at bounding box center [398, 213] width 797 height 427
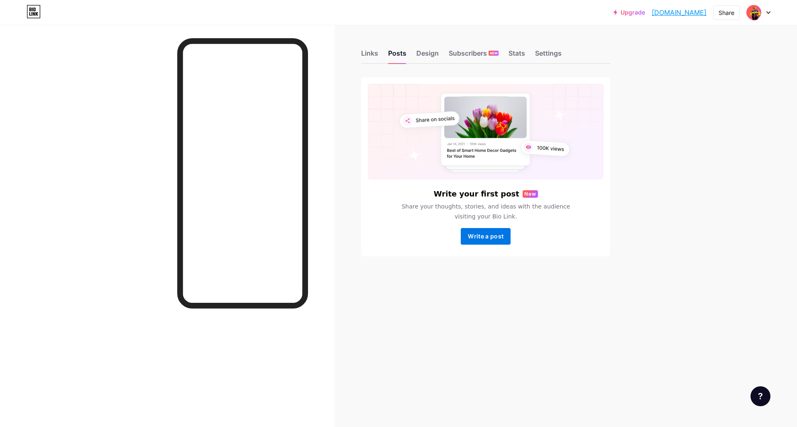
click at [498, 238] on span "Write a post" at bounding box center [486, 236] width 36 height 7
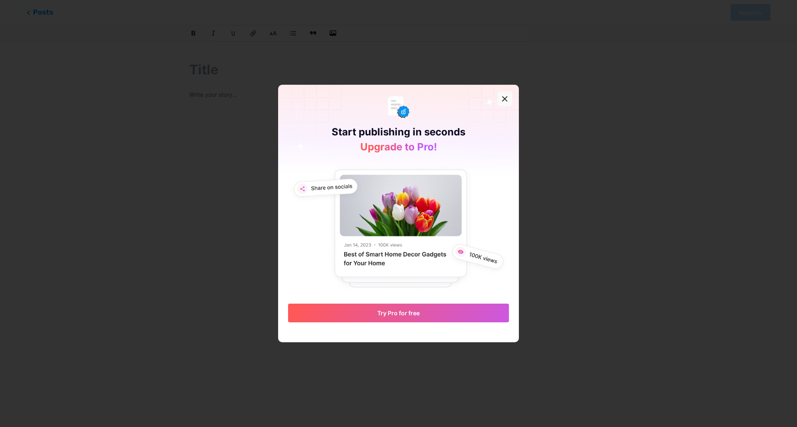
click at [503, 102] on icon at bounding box center [505, 99] width 7 height 7
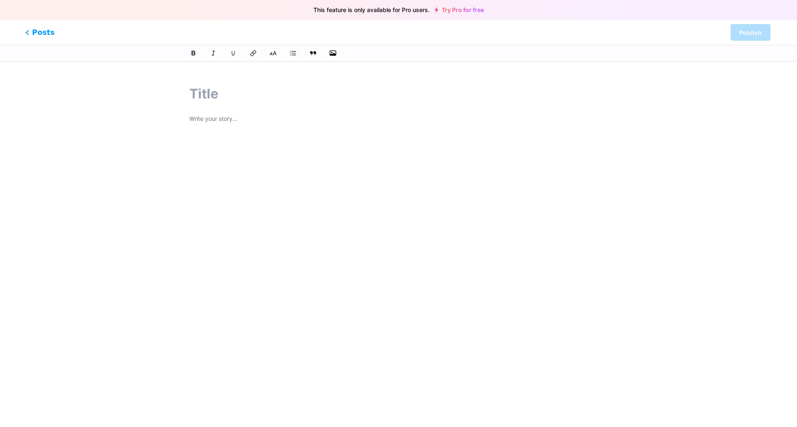
click at [40, 31] on span "Posts" at bounding box center [39, 32] width 29 height 11
